Goal: Find specific page/section: Find specific page/section

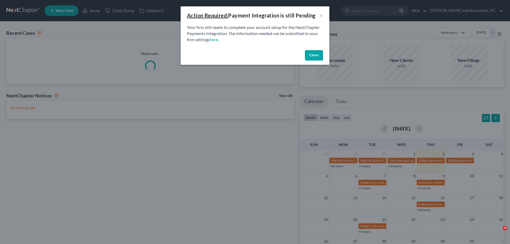
click at [313, 55] on button "Close" at bounding box center [314, 55] width 18 height 11
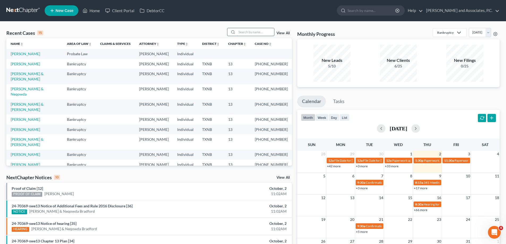
click at [242, 31] on input "search" at bounding box center [255, 32] width 37 height 8
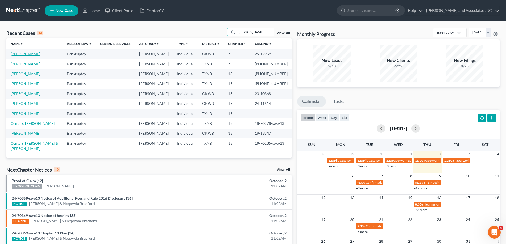
type input "[PERSON_NAME]"
click at [26, 55] on link "[PERSON_NAME]" at bounding box center [25, 54] width 29 height 5
select select "5"
select select "0"
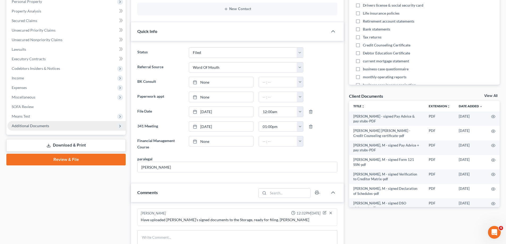
scroll to position [32, 0]
click at [38, 127] on span "Additional Documents" at bounding box center [30, 126] width 37 height 5
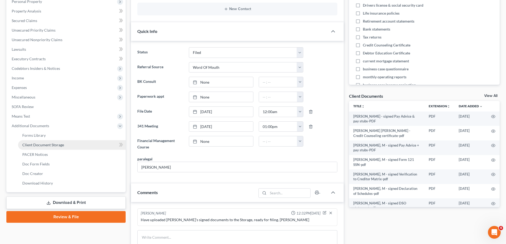
click at [43, 146] on span "Client Document Storage" at bounding box center [43, 145] width 42 height 5
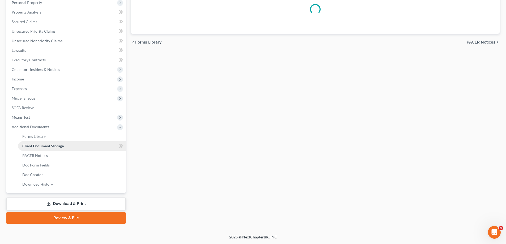
select select "0"
select select "3"
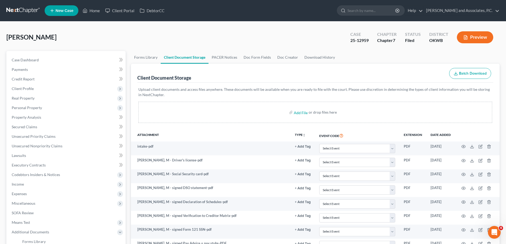
select select "0"
select select "3"
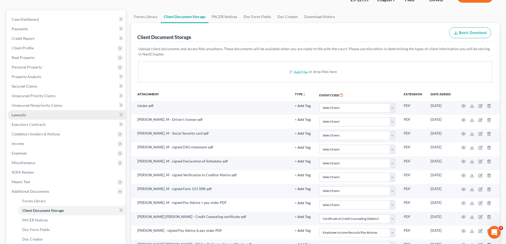
scroll to position [27, 0]
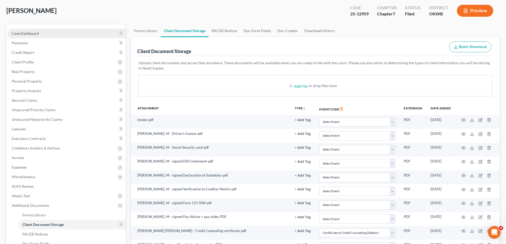
click at [38, 33] on span "Case Dashboard" at bounding box center [25, 33] width 27 height 5
select select "0"
